Goal: Task Accomplishment & Management: Use online tool/utility

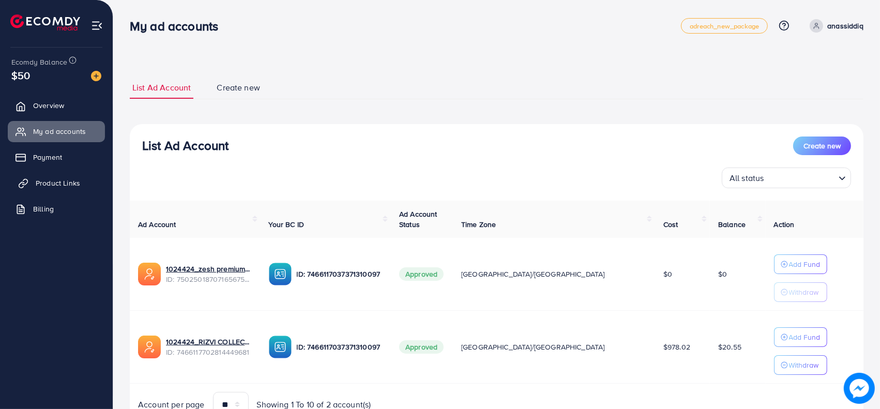
click at [66, 178] on span "Product Links" at bounding box center [58, 183] width 44 height 10
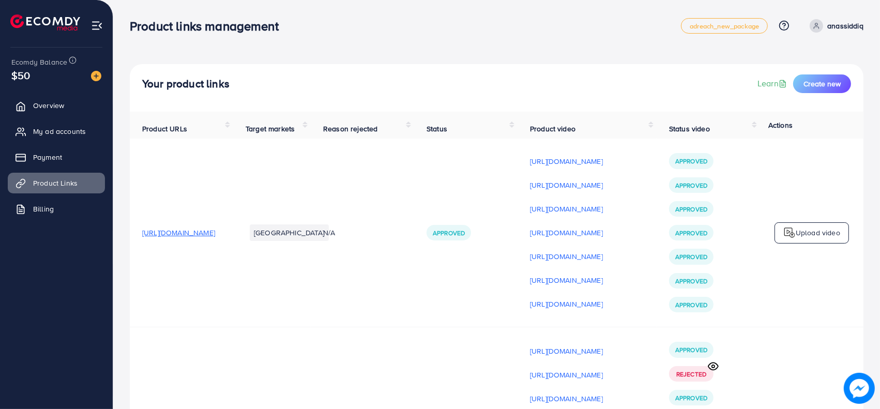
scroll to position [4, 0]
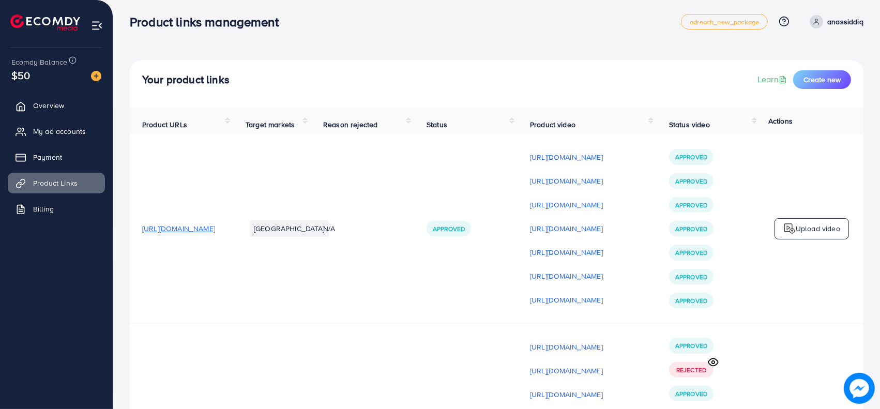
click at [807, 231] on p "Upload video" at bounding box center [818, 228] width 44 height 12
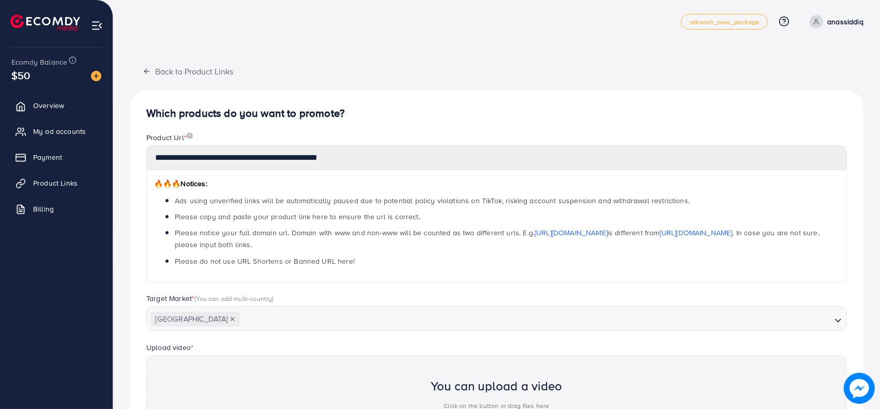
scroll to position [357, 0]
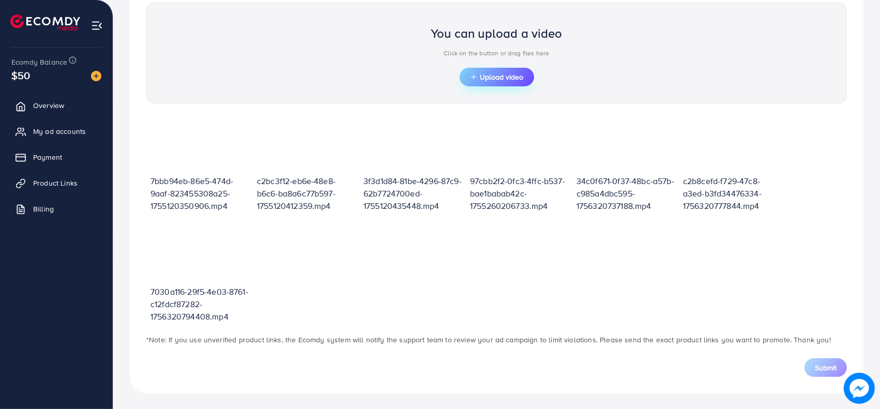
click at [480, 81] on button "Upload video" at bounding box center [497, 77] width 74 height 19
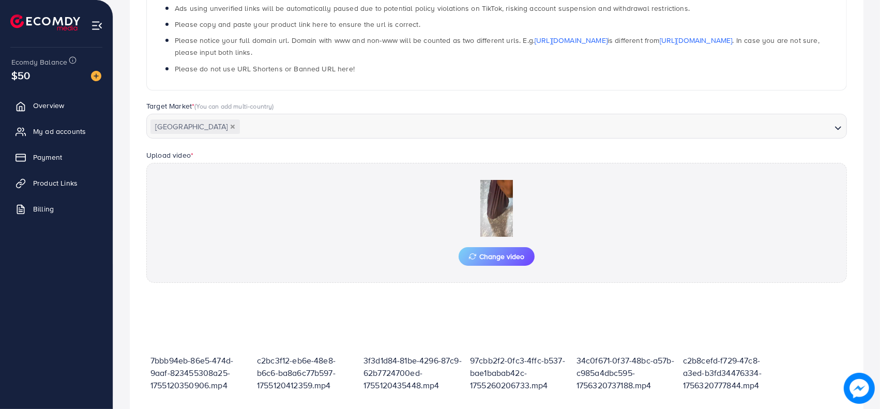
scroll to position [376, 0]
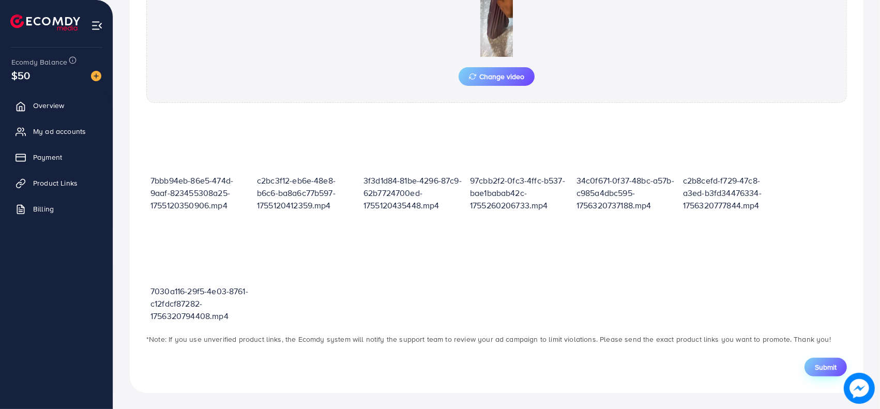
click at [830, 366] on span "Submit" at bounding box center [826, 367] width 22 height 10
